Goal: Information Seeking & Learning: Learn about a topic

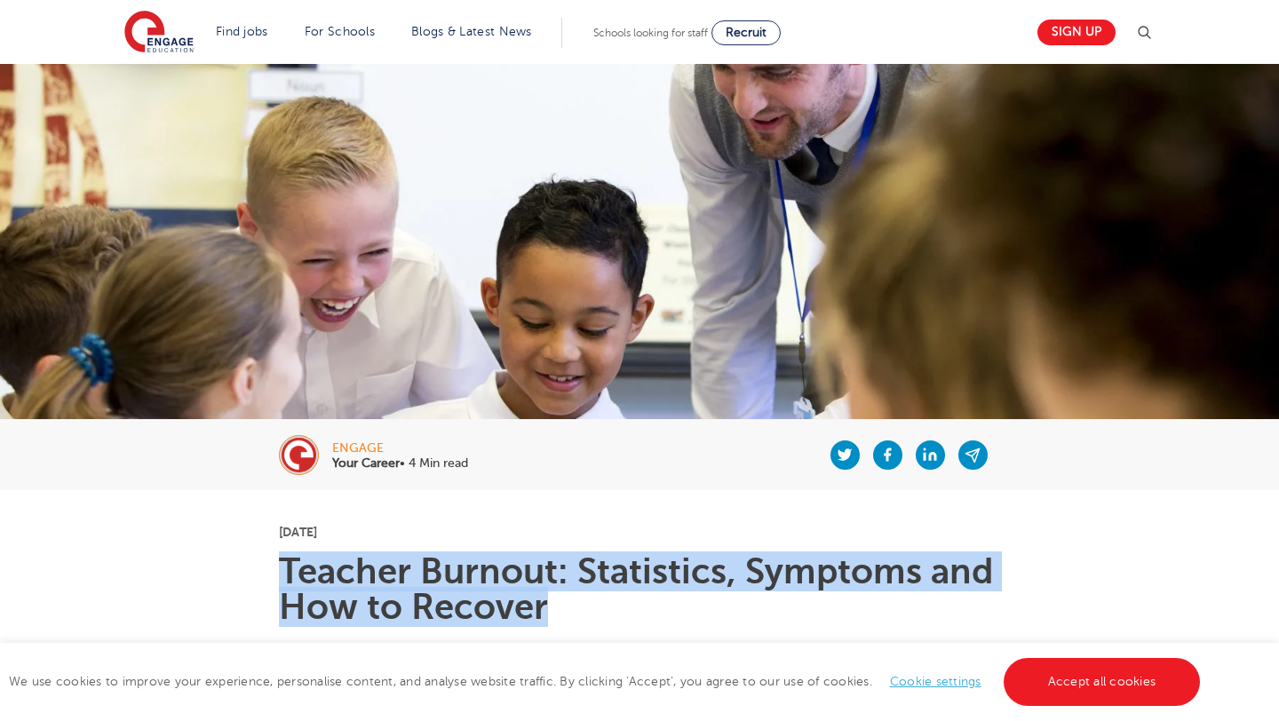
drag, startPoint x: 542, startPoint y: 617, endPoint x: 278, endPoint y: 568, distance: 268.4
copy h1 "Teacher Burnout: Statistics, Symptoms and How to Recover"
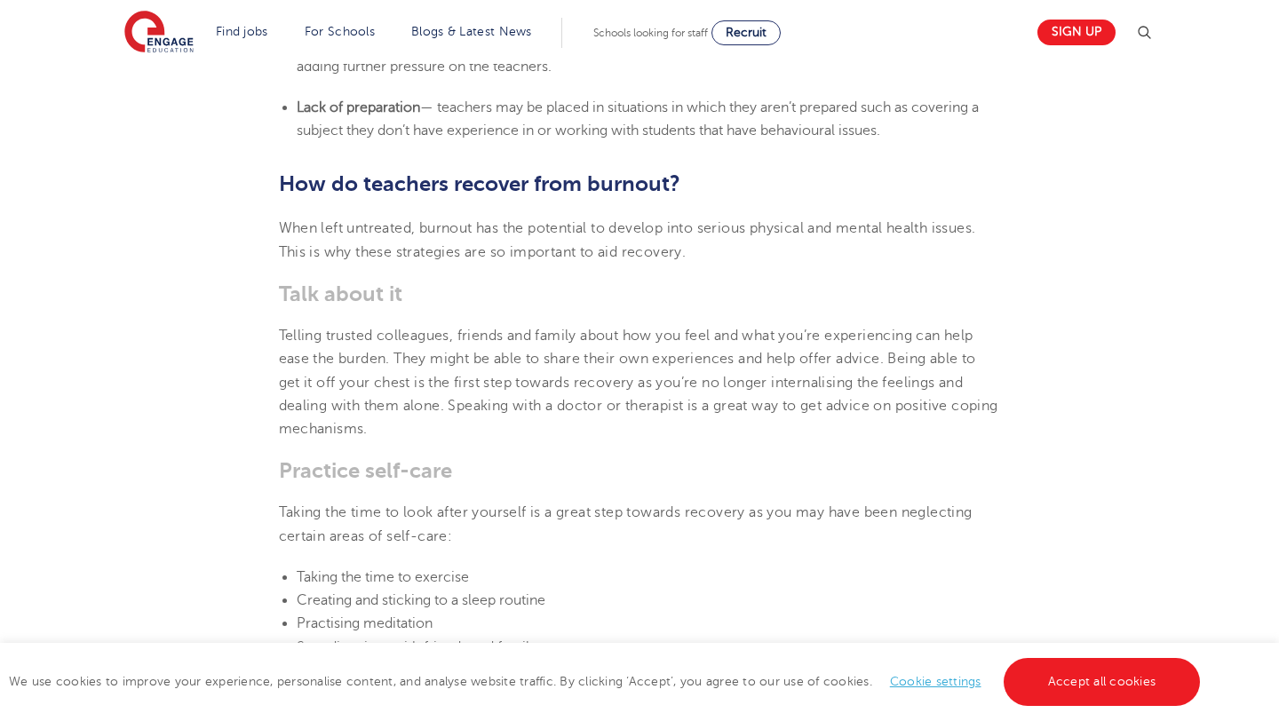
scroll to position [3216, 0]
